Goal: Task Accomplishment & Management: Use online tool/utility

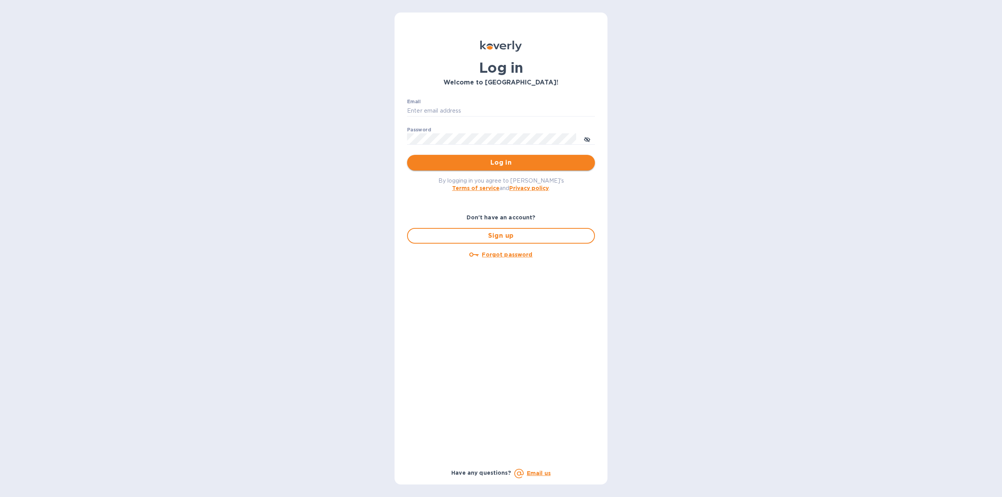
type input "[EMAIL_ADDRESS][DOMAIN_NAME]"
click at [494, 165] on span "Log in" at bounding box center [500, 162] width 175 height 9
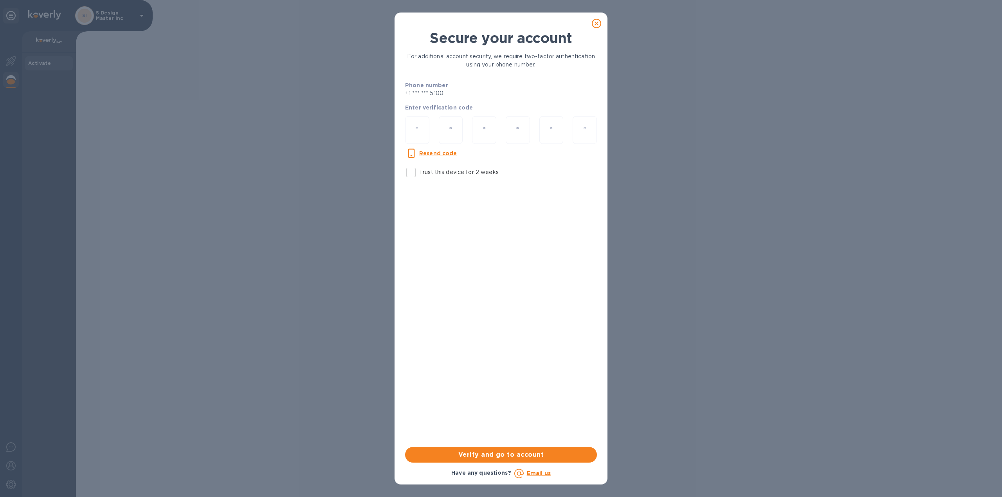
click at [432, 111] on p "Enter verification code" at bounding box center [501, 108] width 192 height 8
click at [432, 108] on p "Enter verification code" at bounding box center [501, 108] width 192 height 8
click at [450, 93] on p "+1 *** *** 5100" at bounding box center [445, 93] width 81 height 8
click at [490, 74] on div "Secure your account For additional account security, we require two-factor auth…" at bounding box center [501, 105] width 198 height 157
click at [427, 128] on div at bounding box center [417, 130] width 24 height 28
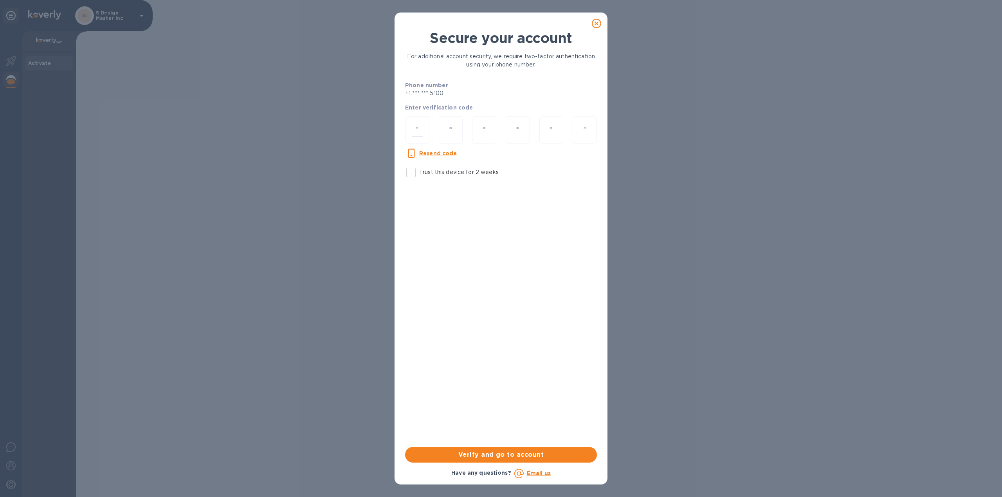
click at [434, 108] on p "Enter verification code" at bounding box center [501, 108] width 192 height 8
click at [510, 50] on div "For additional account security, we require two-factor authentication using you…" at bounding box center [501, 60] width 198 height 23
click at [504, 76] on div "Secure your account For additional account security, we require two-factor auth…" at bounding box center [501, 105] width 198 height 157
click at [410, 172] on input "Trust this device for 2 weeks" at bounding box center [411, 172] width 16 height 16
checkbox input "true"
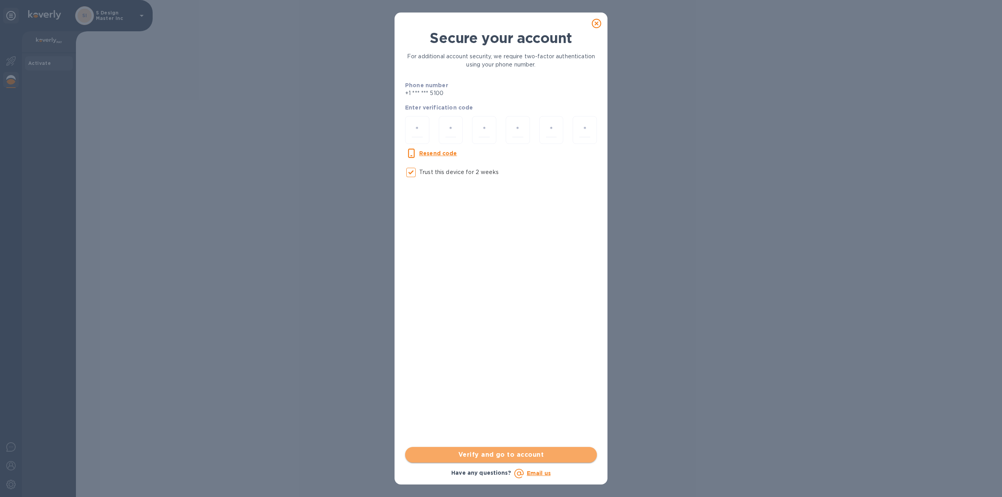
click at [497, 450] on span "Verify and go to account" at bounding box center [500, 454] width 179 height 9
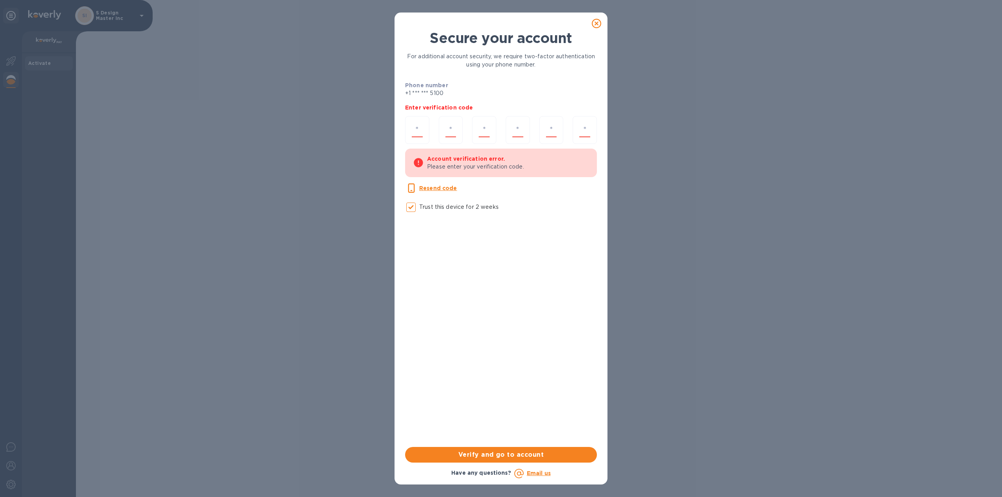
click at [482, 172] on div "Account verification error. Please enter your verification code." at bounding box center [508, 163] width 162 height 22
click at [514, 191] on div "Resend code Trust this device for 2 weeks" at bounding box center [501, 199] width 198 height 38
click at [504, 95] on div "Phone number +1 *** *** 5100" at bounding box center [500, 89] width 195 height 19
click at [441, 90] on p "+1 *** *** 5100" at bounding box center [445, 93] width 81 height 8
click at [414, 104] on p "Enter verification code" at bounding box center [501, 108] width 192 height 8
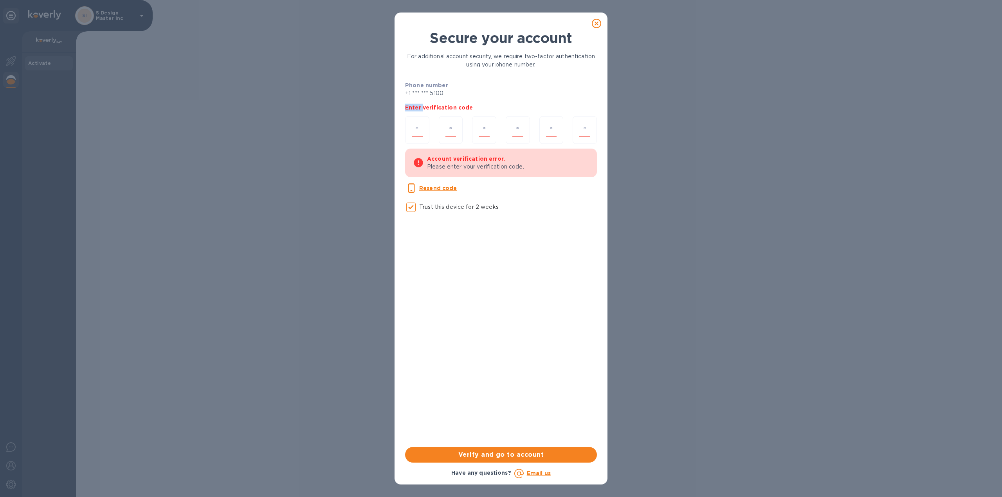
click at [414, 104] on p "Enter verification code" at bounding box center [501, 108] width 192 height 8
click at [596, 20] on icon at bounding box center [596, 23] width 9 height 9
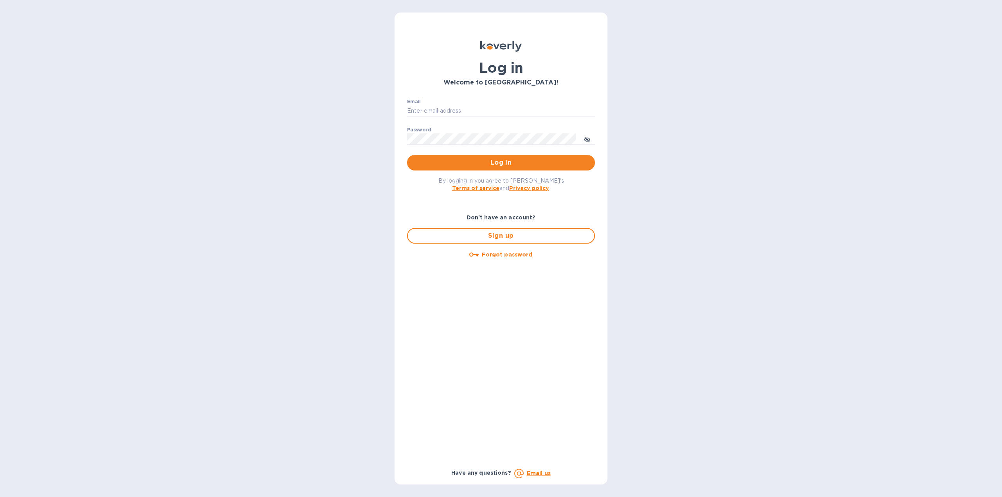
type input "[EMAIL_ADDRESS][DOMAIN_NAME]"
click at [455, 207] on div "Don't have an account? Sign up Forgot password Have any questions? Email us" at bounding box center [501, 338] width 194 height 274
click at [504, 161] on span "Log in" at bounding box center [500, 162] width 175 height 9
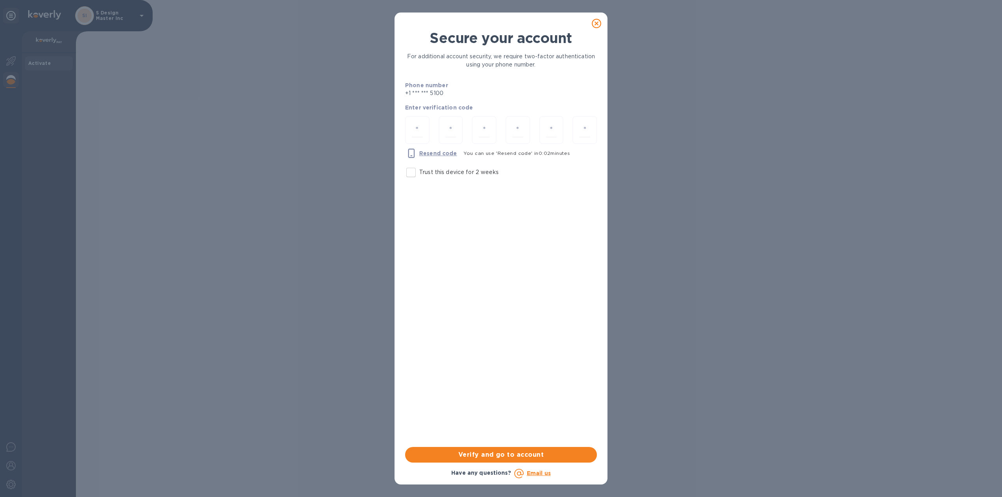
click at [432, 151] on u "Resend code" at bounding box center [438, 153] width 38 height 6
click at [414, 174] on input "Trust this device for 2 weeks" at bounding box center [411, 172] width 16 height 16
checkbox input "true"
click at [499, 455] on span "Verify and go to account" at bounding box center [500, 454] width 179 height 9
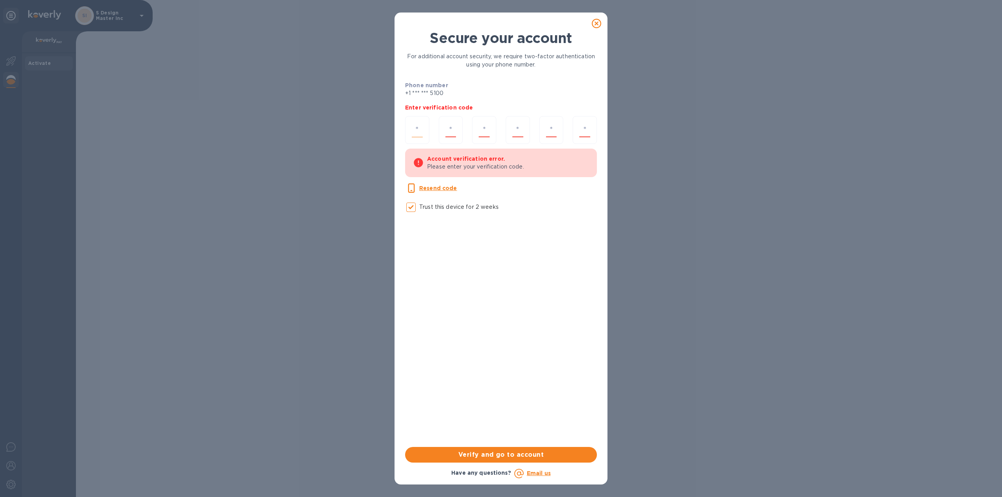
click at [424, 132] on div at bounding box center [417, 130] width 24 height 28
click at [441, 189] on u "Resend code" at bounding box center [438, 188] width 38 height 6
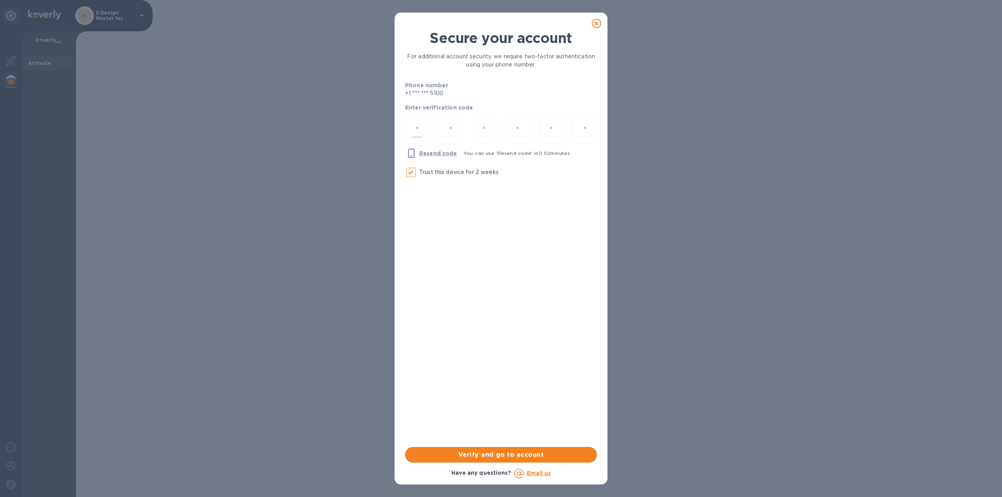
click at [413, 120] on div at bounding box center [417, 130] width 24 height 28
type input "8"
type input "0"
type input "6"
type input "4"
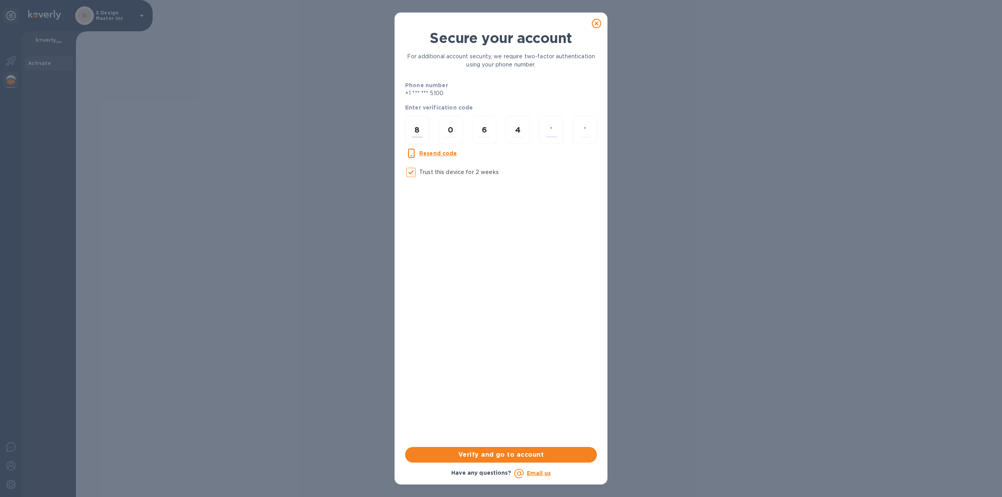
type input "6"
type input "9"
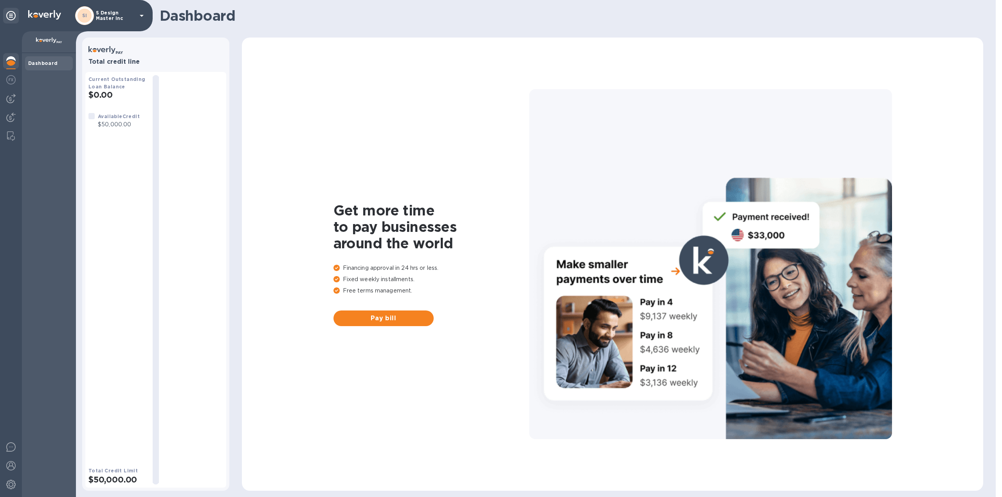
click at [45, 62] on b "Dashboard" at bounding box center [43, 63] width 30 height 6
click at [38, 10] on div "SI S Design Master Inc" at bounding box center [76, 15] width 153 height 31
click at [10, 11] on icon at bounding box center [10, 15] width 9 height 9
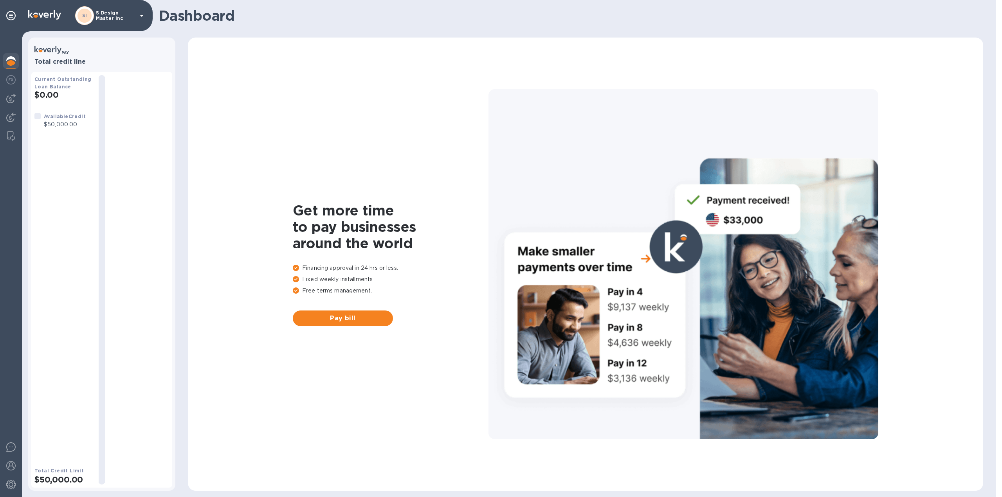
click at [644, 298] on div at bounding box center [683, 264] width 390 height 350
click at [661, 316] on div at bounding box center [683, 264] width 390 height 350
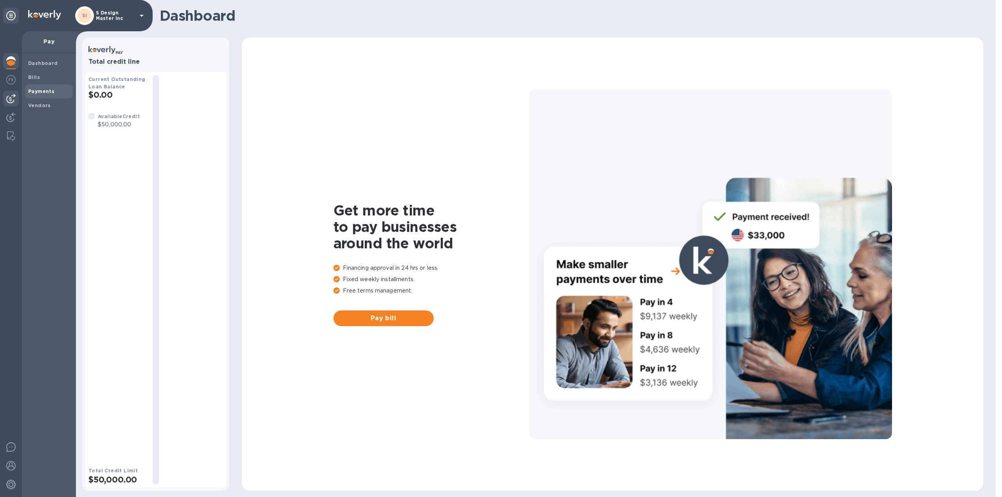
click at [33, 95] on span "Payments" at bounding box center [41, 92] width 26 height 8
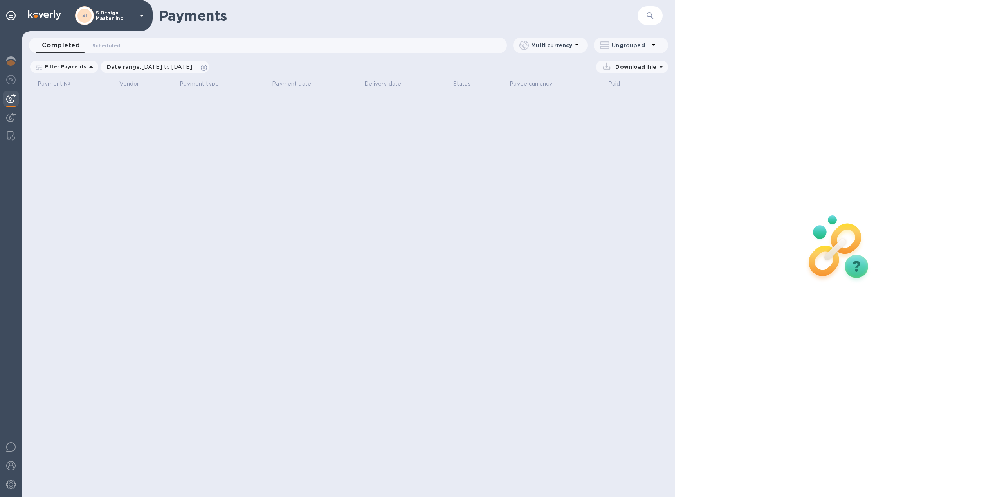
click at [168, 80] on th "Vendor" at bounding box center [146, 84] width 61 height 14
click at [80, 84] on span "Payment №" at bounding box center [59, 84] width 43 height 8
click at [541, 68] on div "Download file" at bounding box center [440, 67] width 455 height 13
click at [114, 13] on p "S Design Master Inc" at bounding box center [115, 15] width 39 height 11
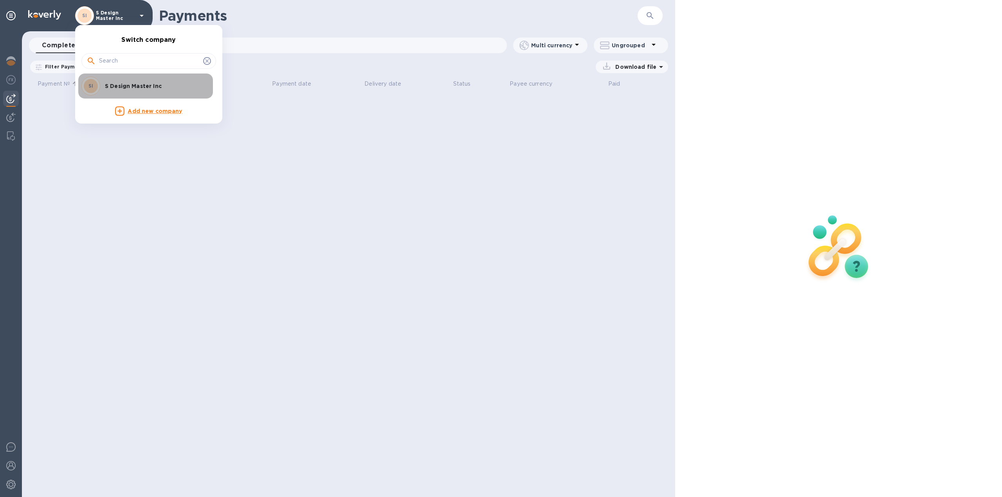
click at [133, 83] on p "S Design Master Inc" at bounding box center [154, 86] width 99 height 8
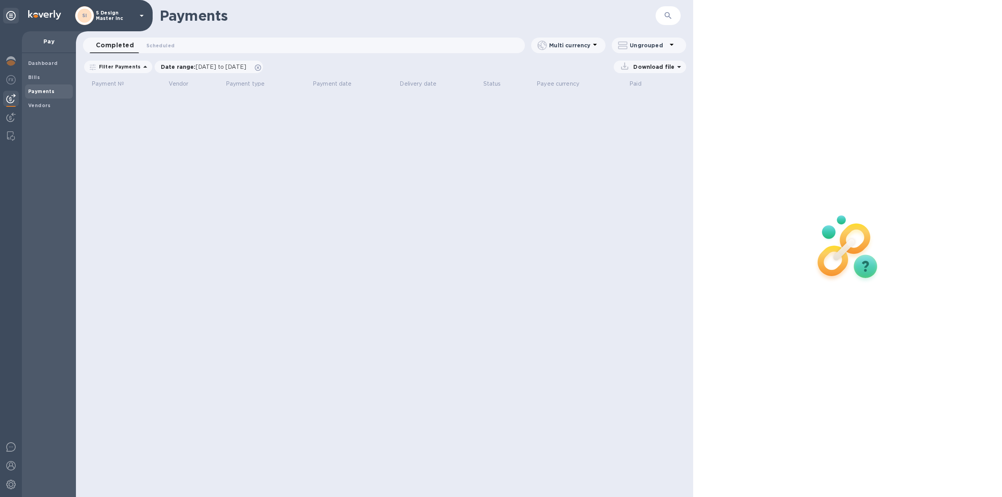
click at [254, 79] on th "Payment type" at bounding box center [266, 84] width 87 height 14
click at [29, 64] on b "Dashboard" at bounding box center [43, 63] width 30 height 6
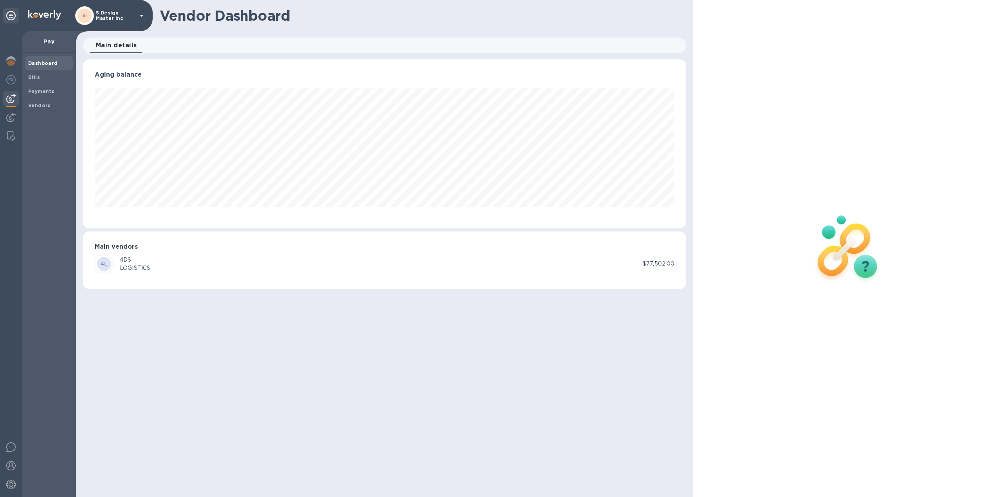
scroll to position [169, 603]
click at [53, 77] on span "Bills" at bounding box center [48, 78] width 41 height 8
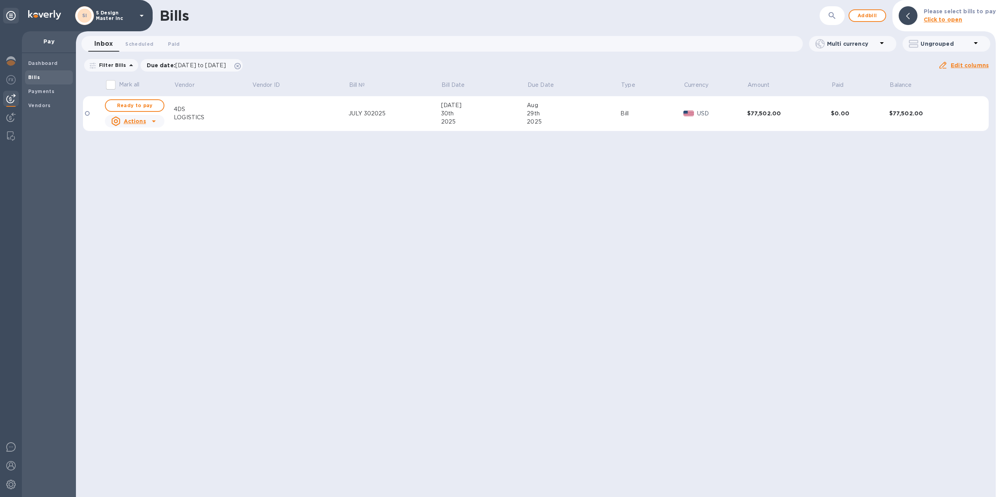
click at [228, 84] on th "Vendor" at bounding box center [213, 86] width 78 height 20
click at [135, 104] on span "Ready to pay" at bounding box center [134, 105] width 45 height 9
checkbox input "true"
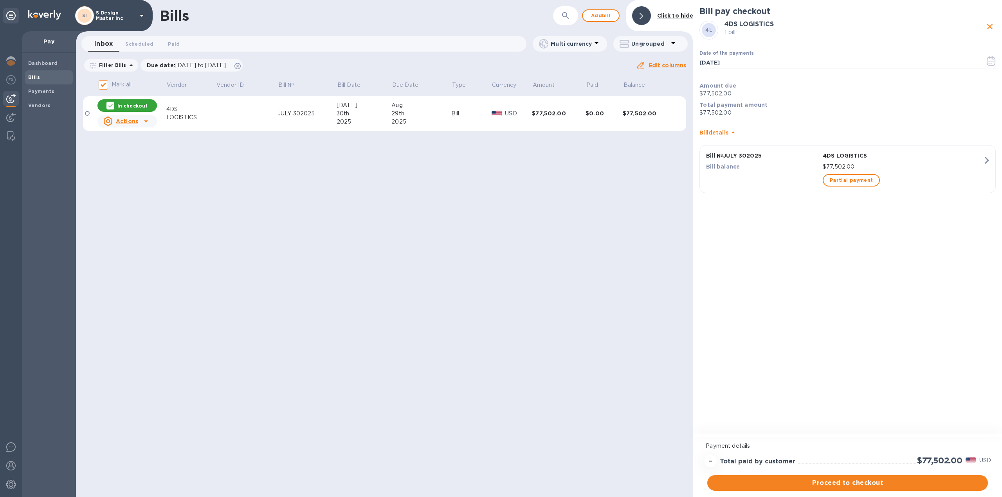
click at [831, 120] on div "Bill details Bill № JULY 302025 4DS LOGISTICS Bill balance $77,502.00 Partial p…" at bounding box center [847, 159] width 299 height 80
click at [762, 111] on p "$77,502.00" at bounding box center [847, 113] width 296 height 8
click at [726, 169] on p "Bill balance" at bounding box center [762, 167] width 113 height 8
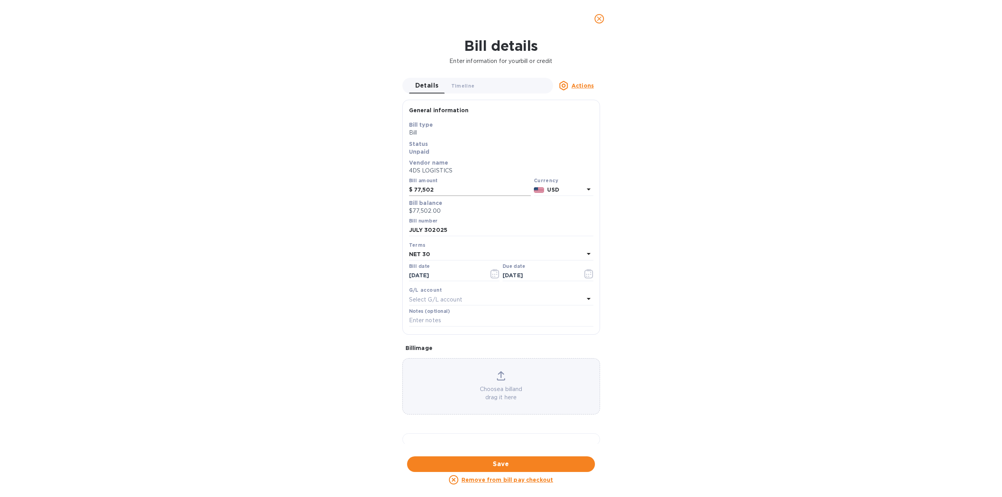
click at [441, 193] on input "77,502" at bounding box center [472, 190] width 117 height 12
drag, startPoint x: 441, startPoint y: 192, endPoint x: 358, endPoint y: 191, distance: 83.4
click at [358, 191] on div "Bill details Enter information for your bill or credit Details 0 Timeline 0 Act…" at bounding box center [501, 268] width 1002 height 460
click at [462, 187] on input "77,502" at bounding box center [472, 190] width 117 height 12
click at [576, 84] on u "Actions" at bounding box center [582, 86] width 22 height 6
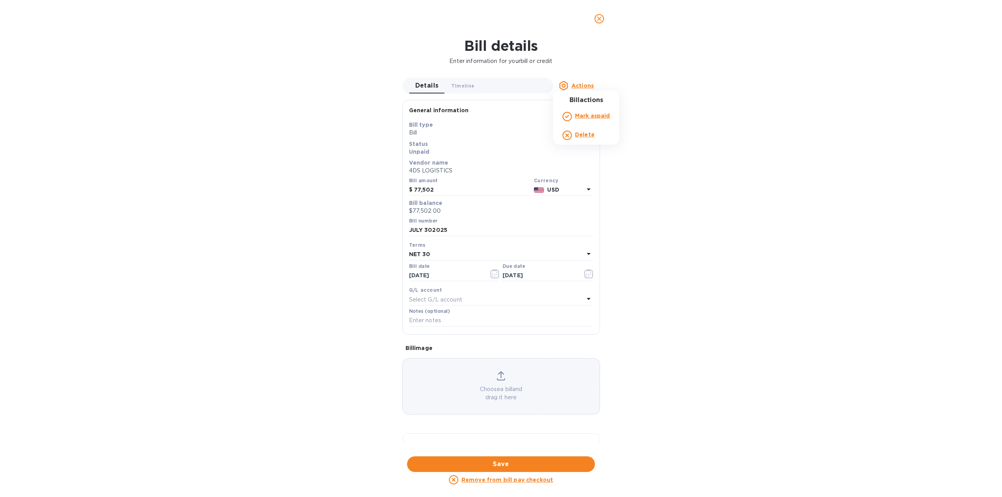
click at [606, 49] on div at bounding box center [501, 248] width 1002 height 497
click at [598, 12] on button "close" at bounding box center [599, 18] width 19 height 19
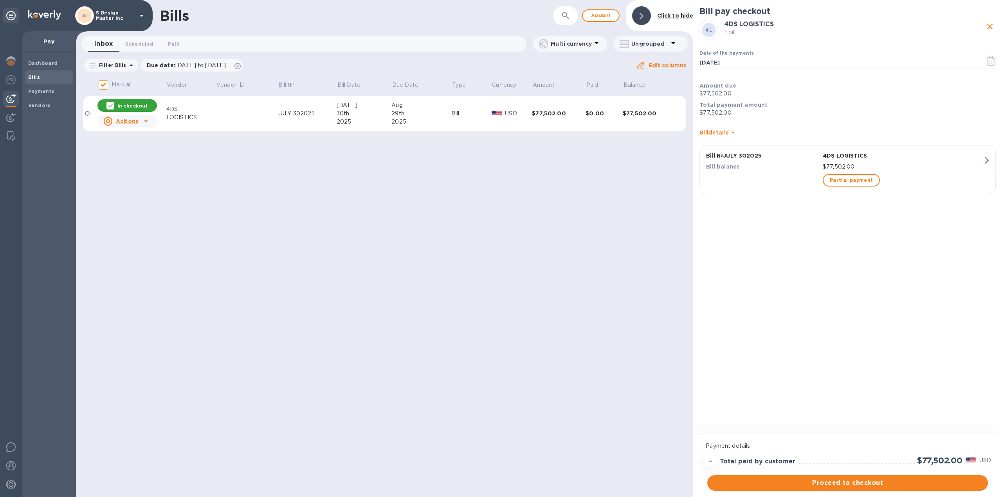
click at [229, 113] on td at bounding box center [247, 113] width 62 height 35
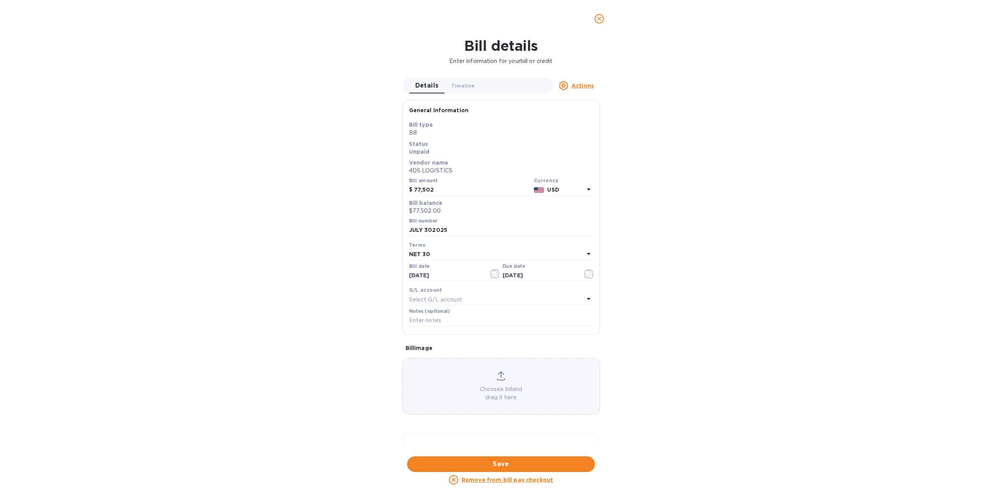
click at [595, 21] on icon "close" at bounding box center [599, 19] width 8 height 8
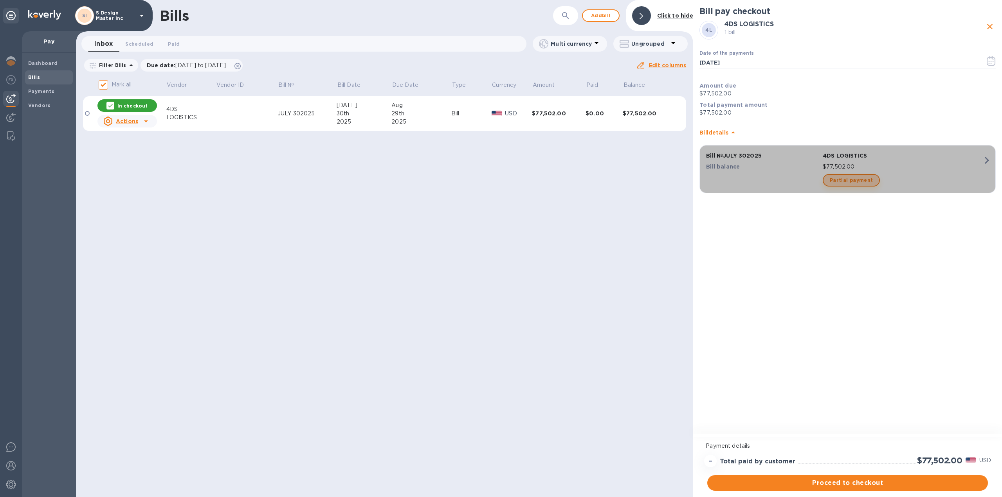
click at [851, 177] on span "Partial payment" at bounding box center [851, 180] width 43 height 9
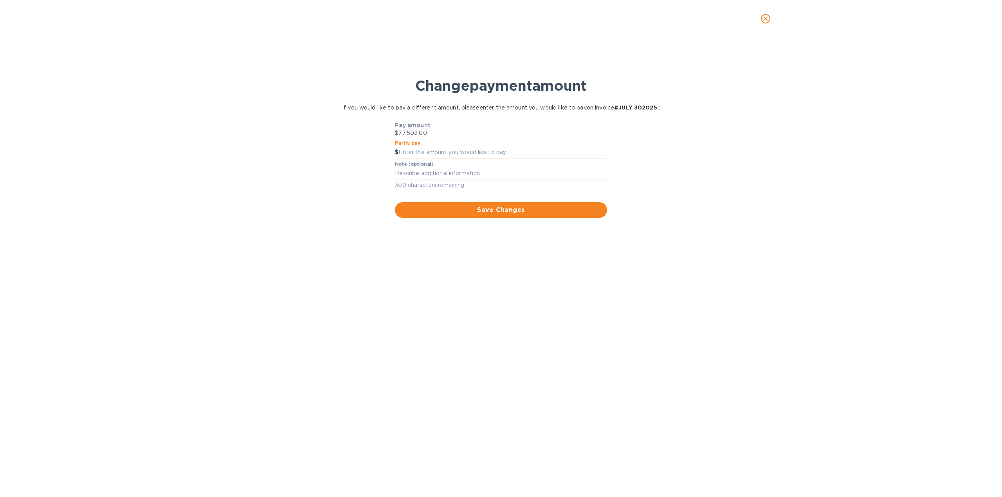
click at [409, 158] on input "text" at bounding box center [502, 153] width 208 height 12
click at [508, 177] on textarea at bounding box center [501, 173] width 212 height 7
click at [459, 177] on textarea at bounding box center [501, 173] width 212 height 7
click at [442, 158] on input "text" at bounding box center [502, 153] width 208 height 12
